Goal: Navigation & Orientation: Go to known website

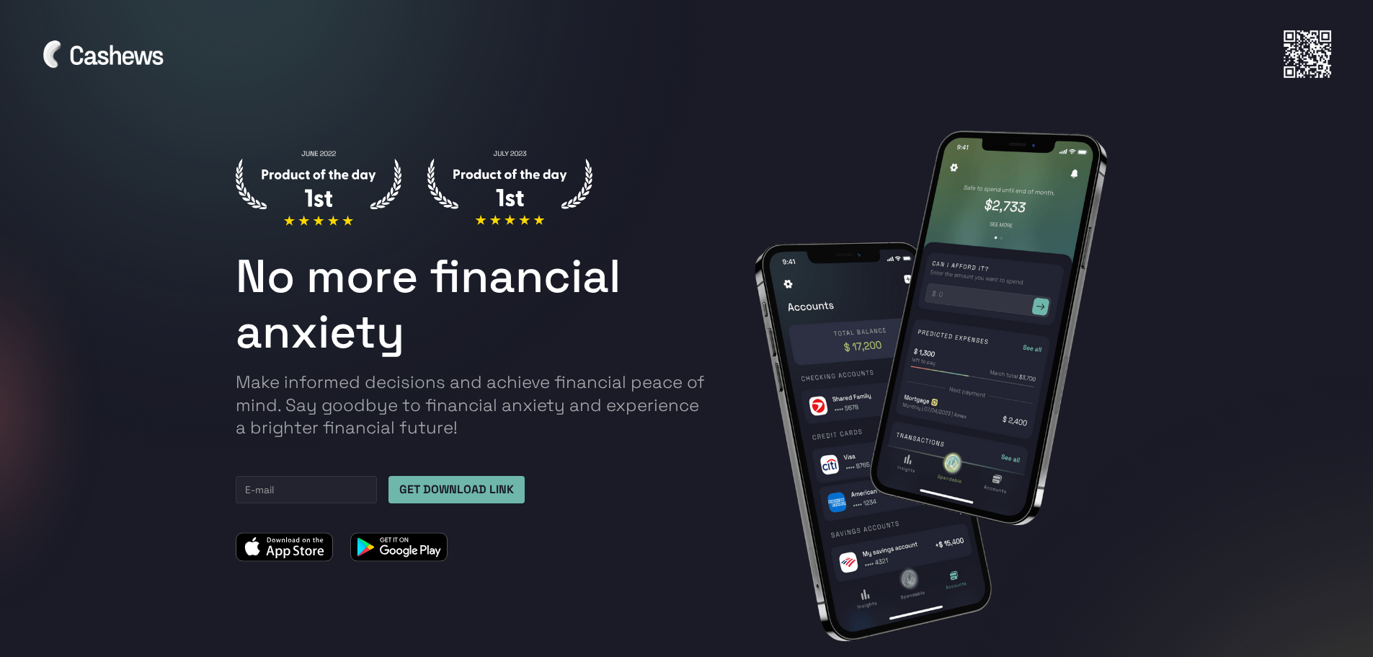
click at [123, 58] on img at bounding box center [106, 53] width 130 height 32
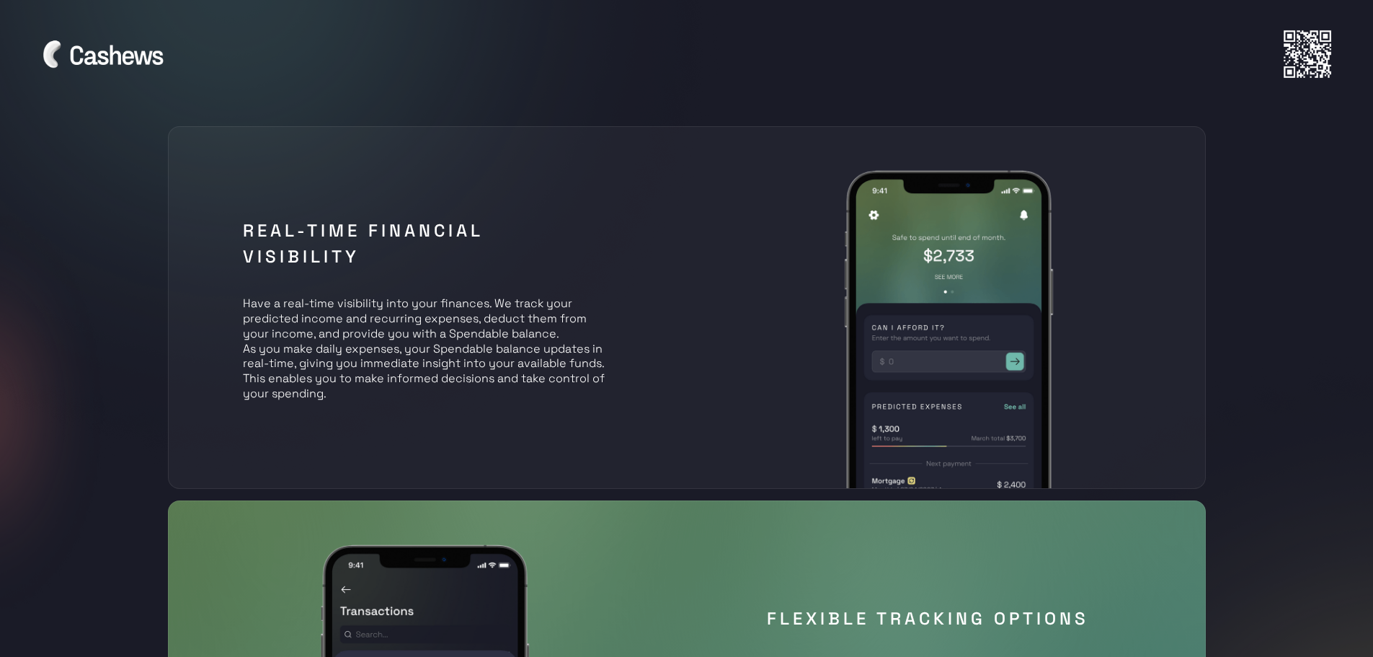
scroll to position [1009, 0]
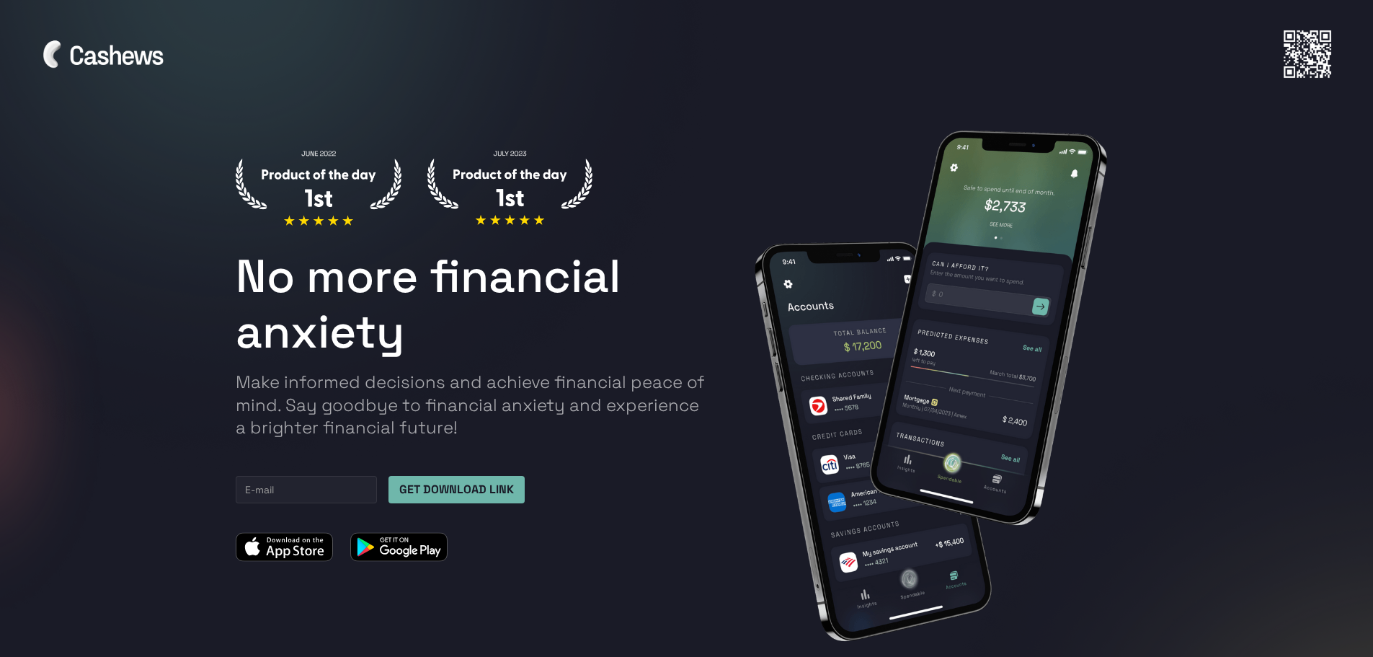
click at [144, 59] on img at bounding box center [106, 53] width 130 height 32
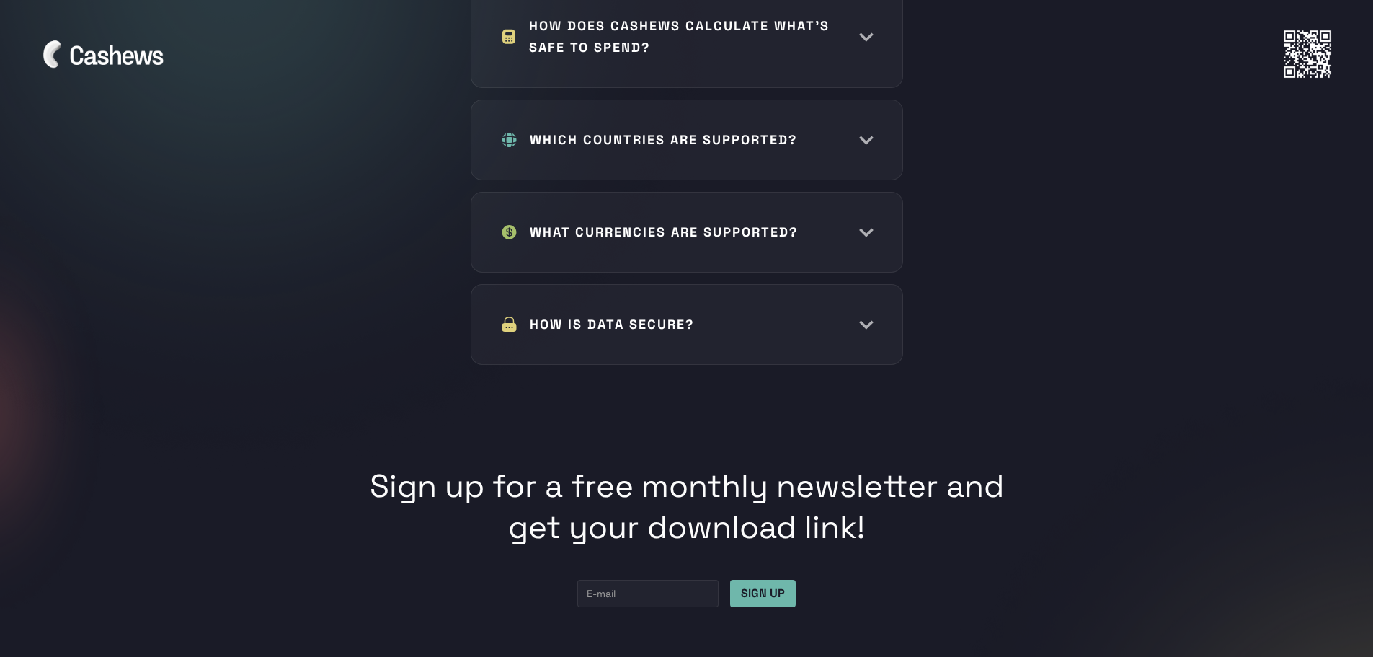
scroll to position [7377, 0]
